Goal: Task Accomplishment & Management: Use online tool/utility

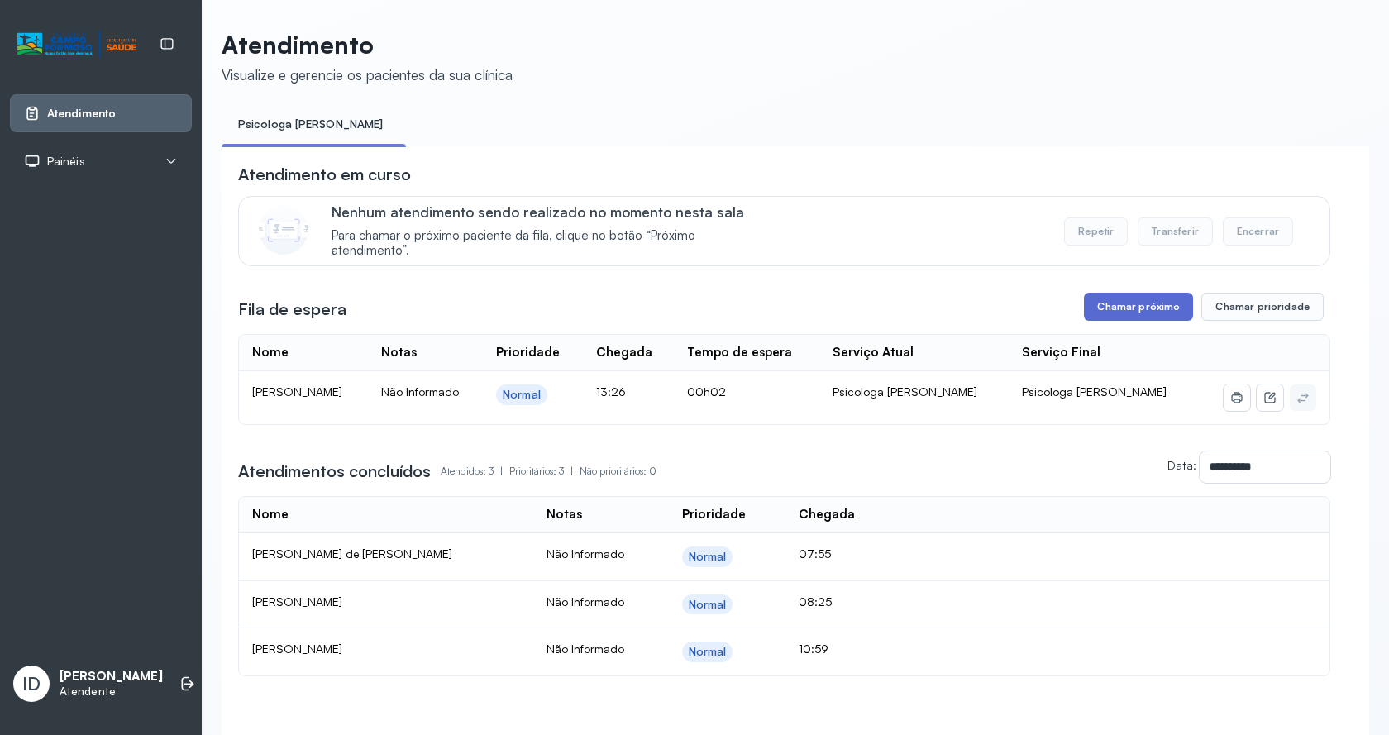
click at [1155, 314] on button "Chamar próximo" at bounding box center [1138, 307] width 109 height 28
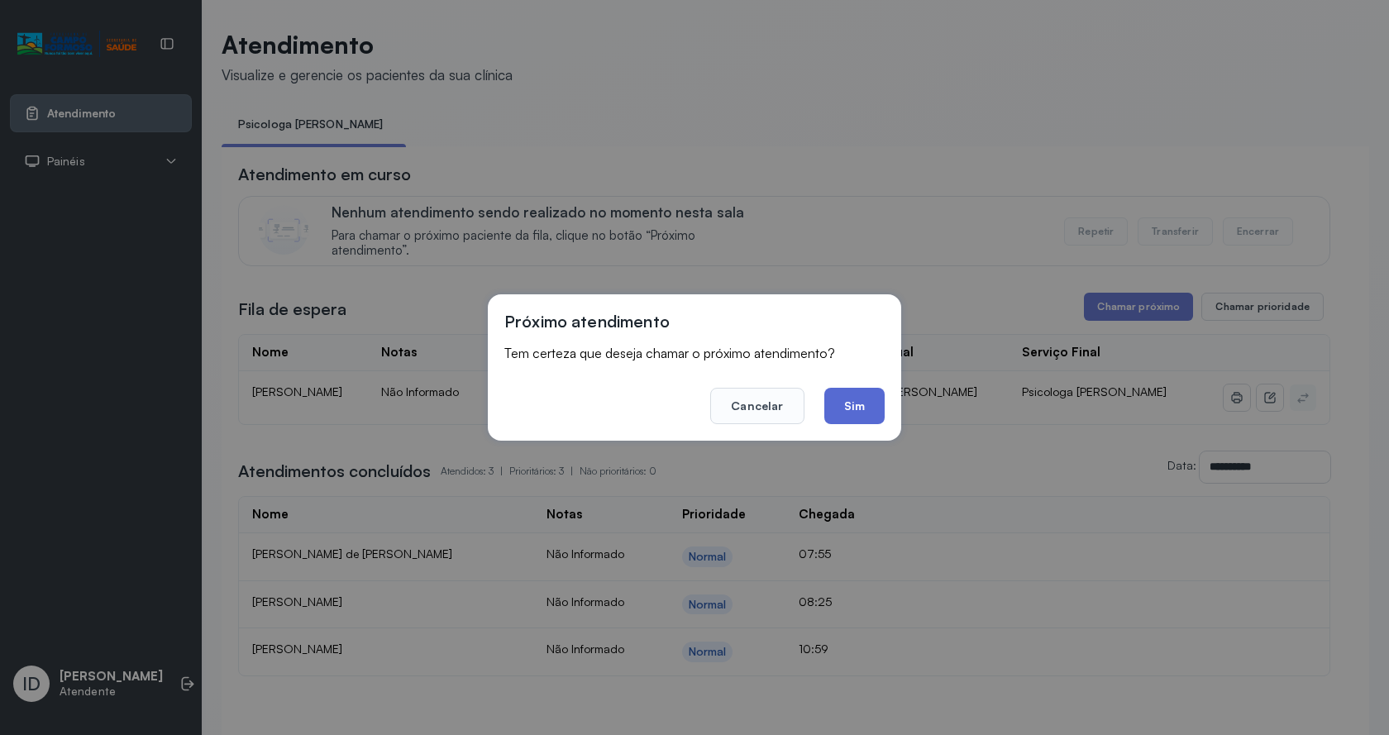
click at [842, 403] on button "Sim" at bounding box center [854, 406] width 60 height 36
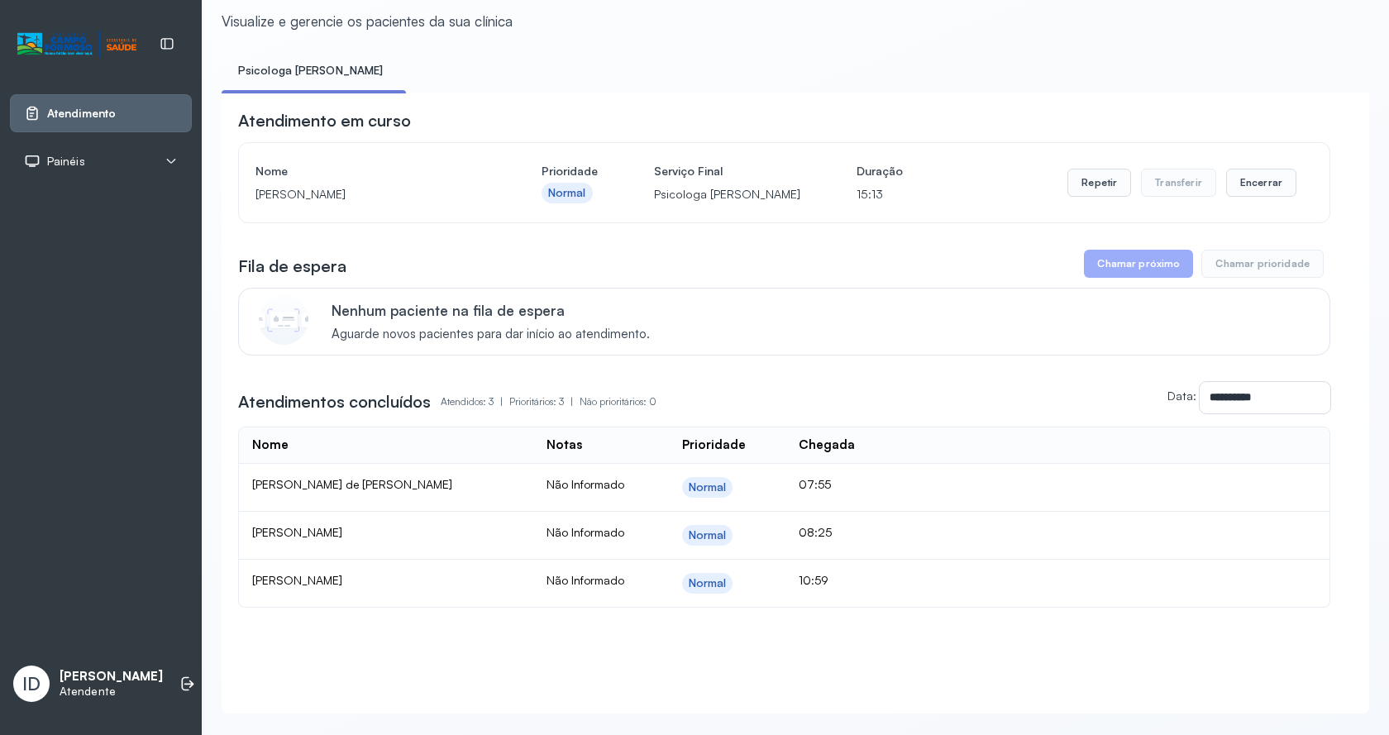
scroll to position [96, 0]
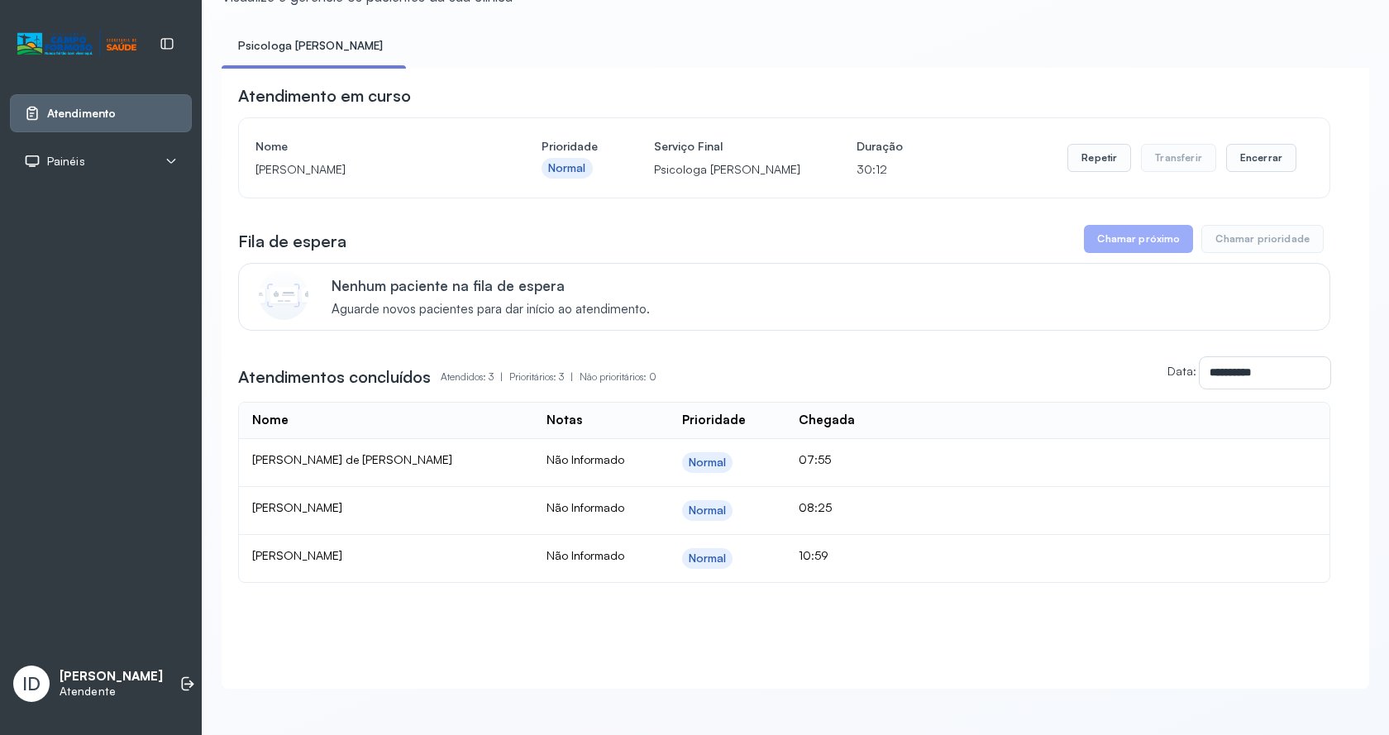
click at [1232, 135] on div "Repetir Transferir Encerrar" at bounding box center [1181, 158] width 229 height 46
click at [1236, 144] on button "Encerrar" at bounding box center [1261, 158] width 70 height 28
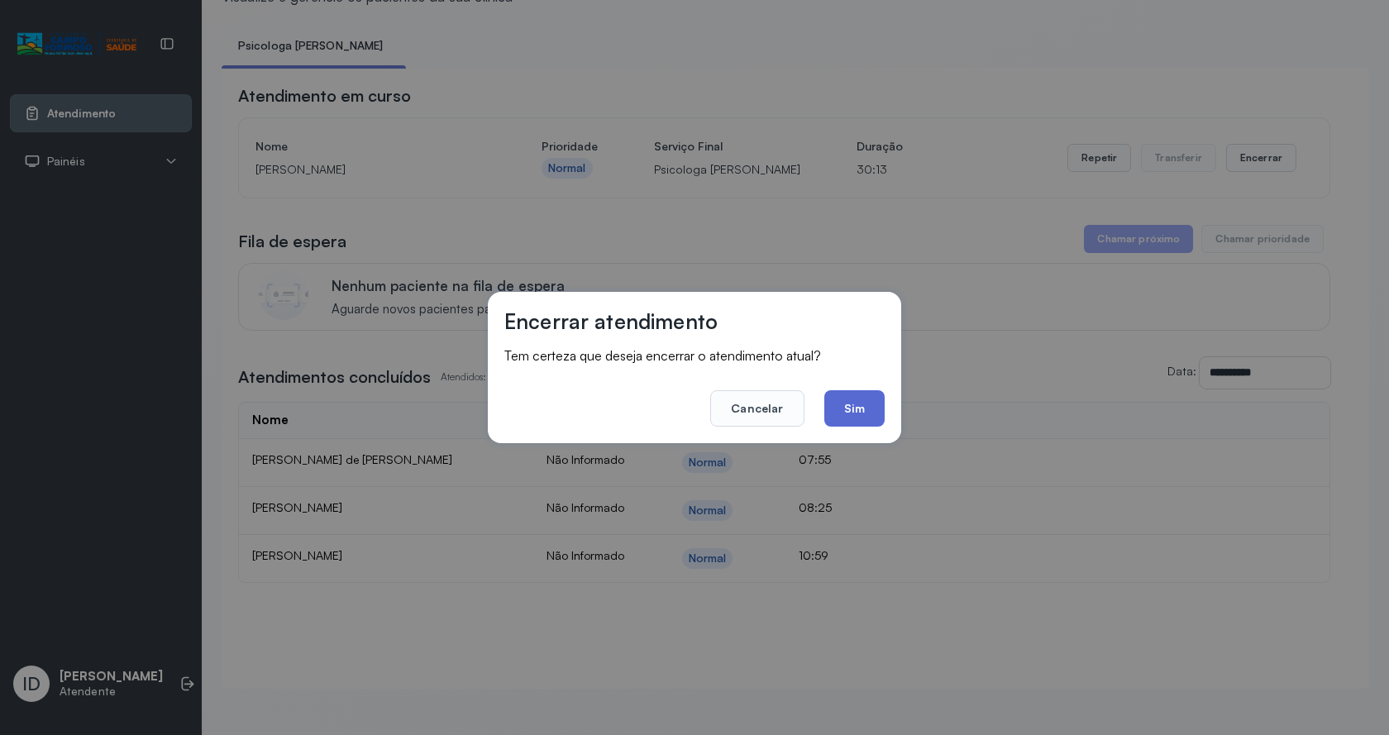
click at [856, 401] on button "Sim" at bounding box center [854, 408] width 60 height 36
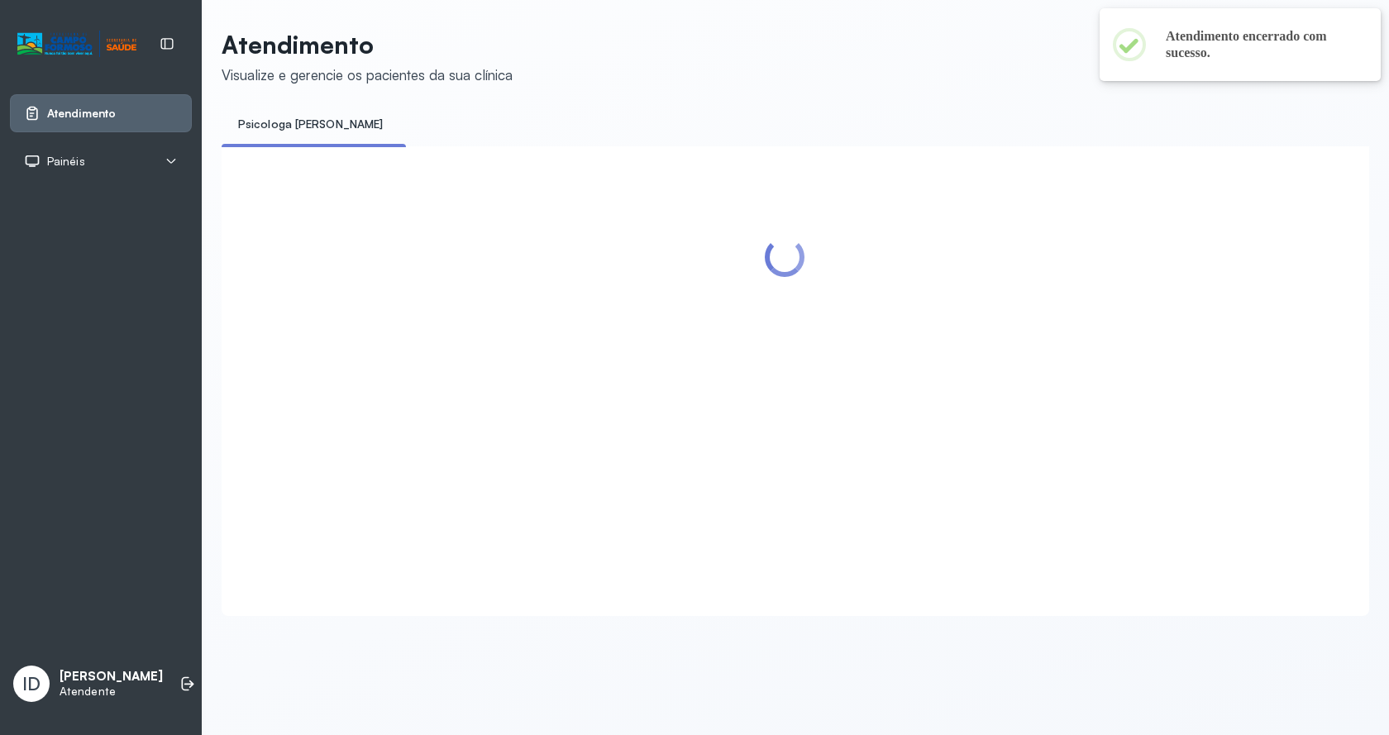
scroll to position [0, 0]
